Goal: Navigation & Orientation: Find specific page/section

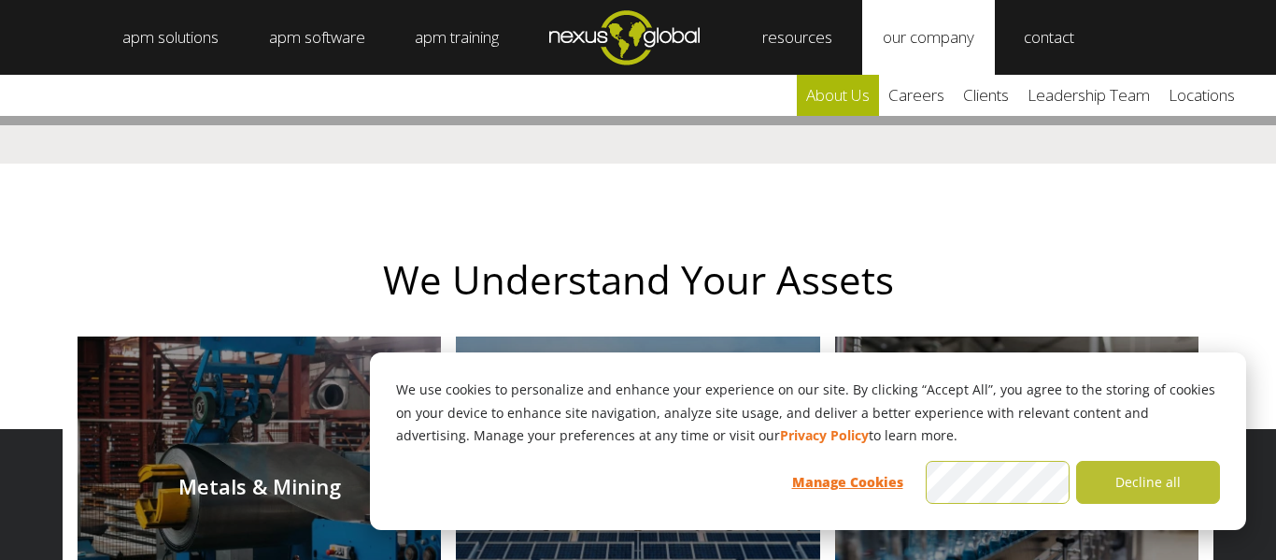
click at [843, 93] on link "about us" at bounding box center [838, 95] width 82 height 41
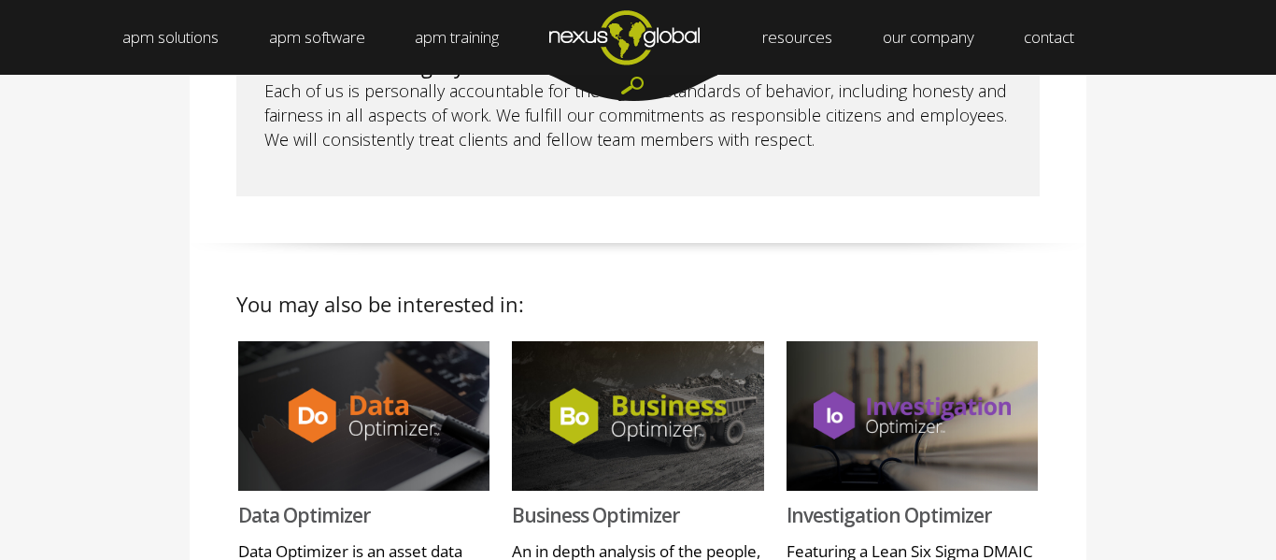
scroll to position [2054, 0]
